Goal: Task Accomplishment & Management: Use online tool/utility

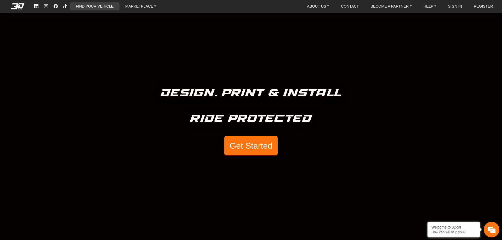
click at [97, 7] on link "FIND YOUR VEHICLE" at bounding box center [95, 6] width 42 height 8
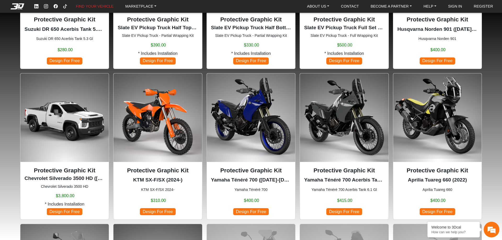
scroll to position [289, 0]
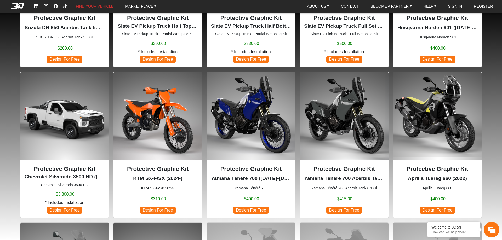
click at [249, 169] on p "Protective Graphic Kit" at bounding box center [251, 169] width 80 height 9
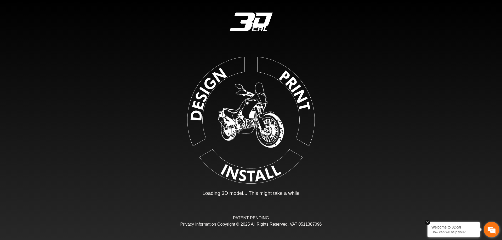
type input "*"
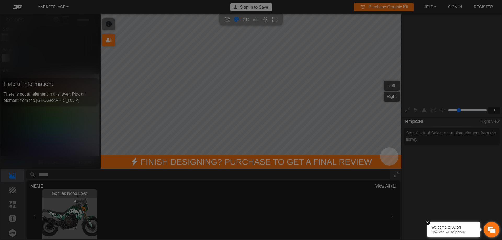
scroll to position [86, 81]
